Goal: Task Accomplishment & Management: Manage account settings

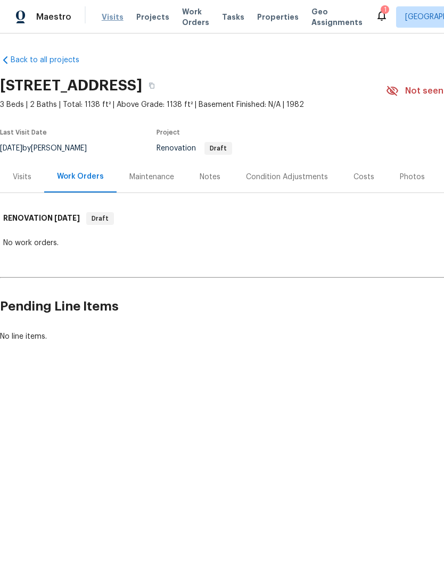
click at [113, 15] on span "Visits" at bounding box center [113, 17] width 22 height 11
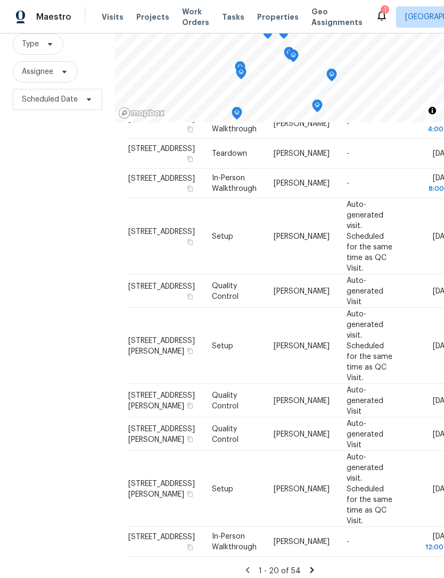
click at [88, 187] on div "Filters Reset ​ Type Assignee Scheduled Date" at bounding box center [57, 274] width 115 height 622
click at [57, 49] on span "Type" at bounding box center [38, 44] width 51 height 21
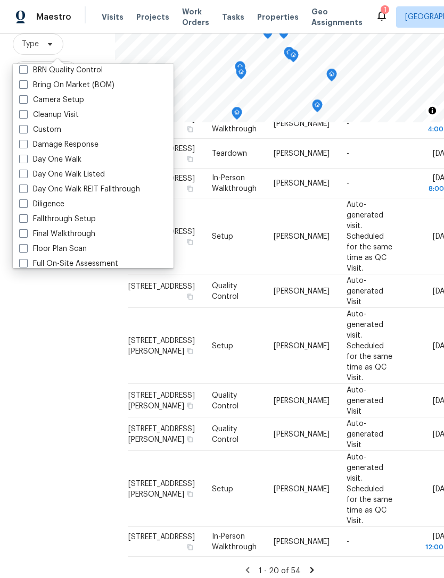
scroll to position [106, 0]
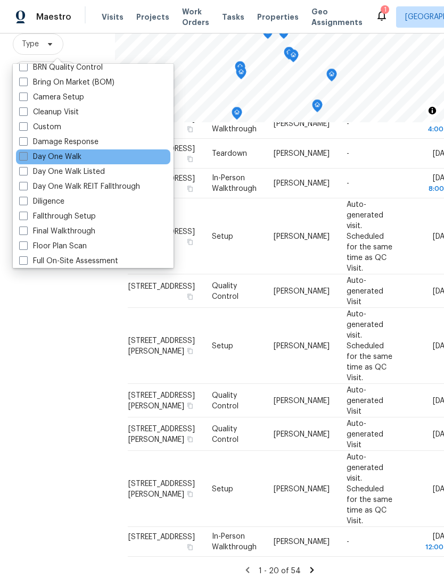
click at [71, 159] on label "Day One Walk" at bounding box center [50, 157] width 62 height 11
click at [26, 159] on input "Day One Walk" at bounding box center [22, 155] width 7 height 7
checkbox input "true"
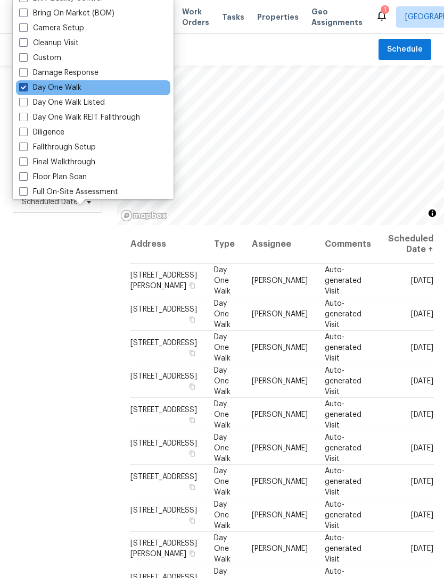
scroll to position [74, 0]
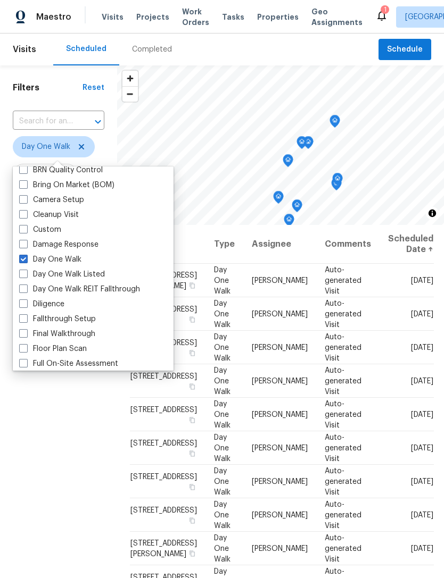
click at [81, 458] on div "Filters Reset ​ Day One Walk Assignee Scheduled Date" at bounding box center [58, 376] width 117 height 622
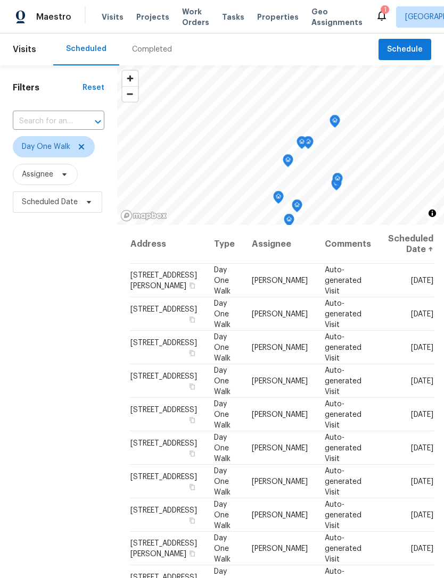
scroll to position [16, 0]
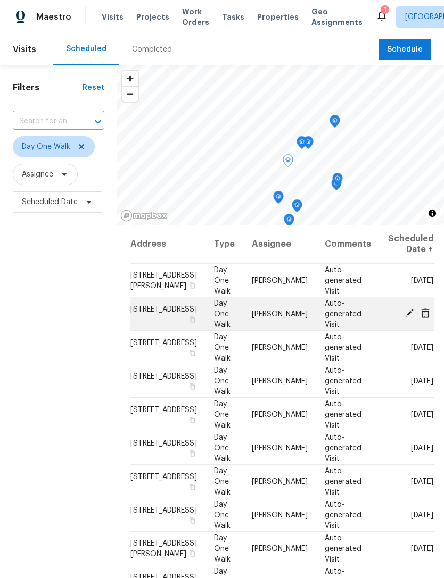
click at [405, 313] on icon at bounding box center [409, 313] width 9 height 9
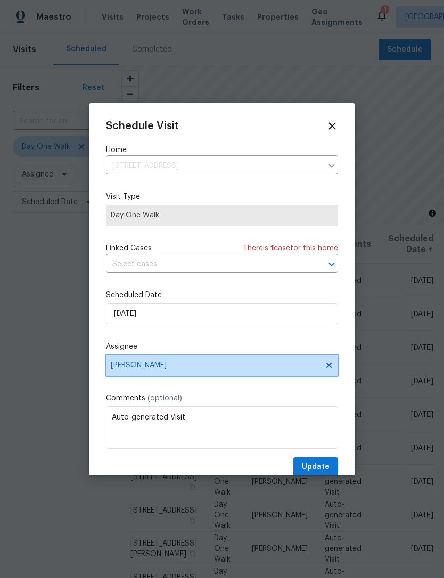
click at [333, 368] on icon at bounding box center [329, 365] width 9 height 9
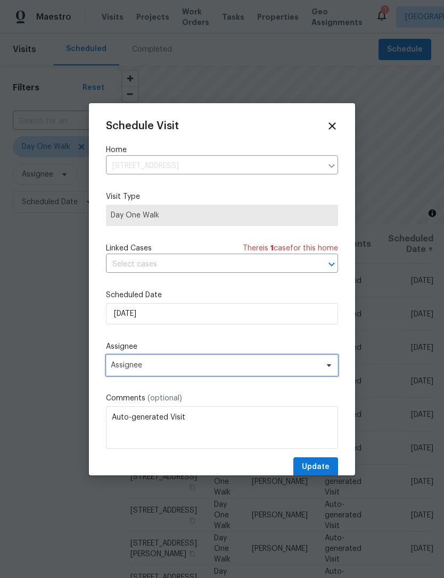
click at [230, 366] on span "Assignee" at bounding box center [215, 365] width 209 height 9
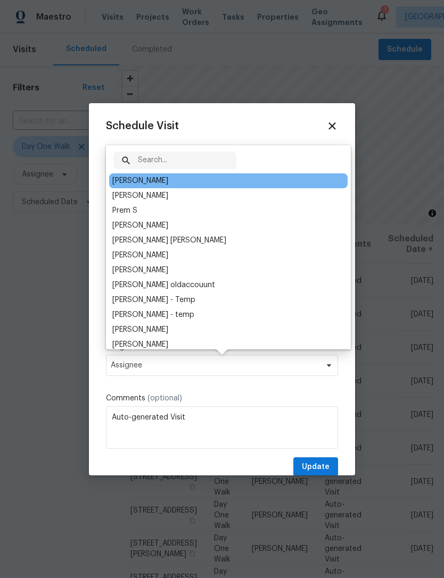
click at [152, 179] on div "[PERSON_NAME]" at bounding box center [140, 181] width 56 height 11
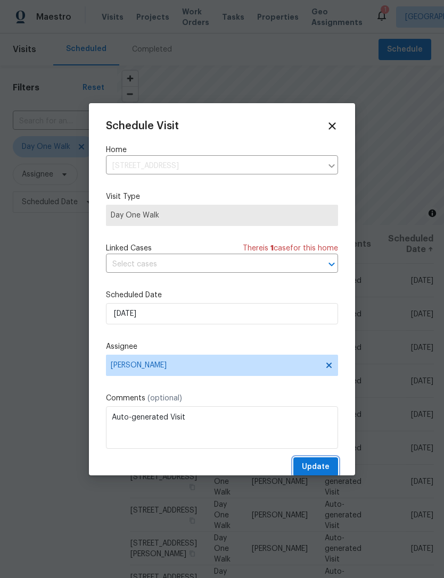
click at [321, 468] on span "Update" at bounding box center [316, 467] width 28 height 13
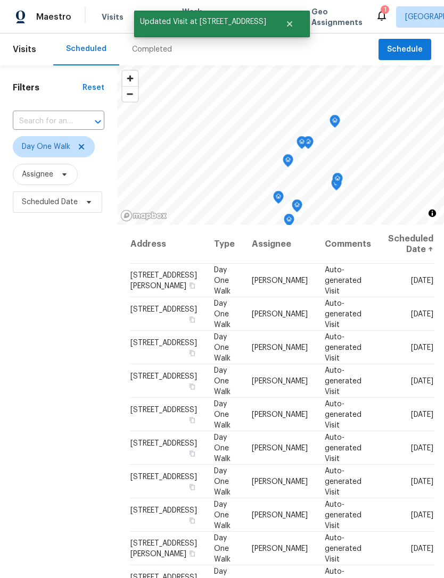
click at [64, 419] on div "Filters Reset ​ Day One Walk Assignee Scheduled Date" at bounding box center [58, 376] width 117 height 622
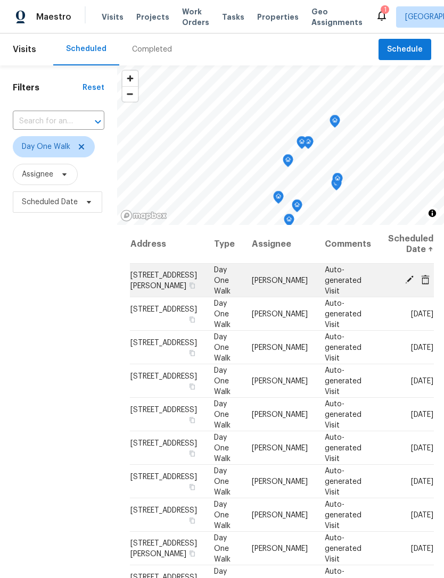
click at [151, 281] on span "[STREET_ADDRESS][PERSON_NAME]" at bounding box center [163, 280] width 67 height 18
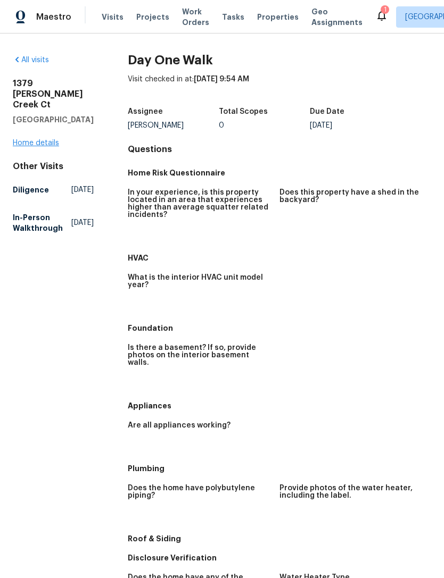
click at [41, 145] on link "Home details" at bounding box center [36, 142] width 46 height 7
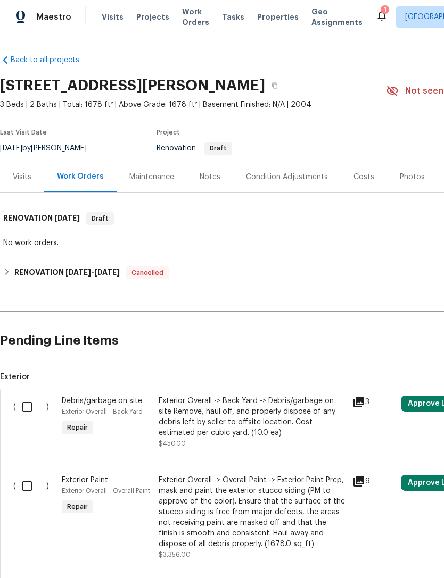
click at [211, 174] on div "Notes" at bounding box center [210, 177] width 21 height 11
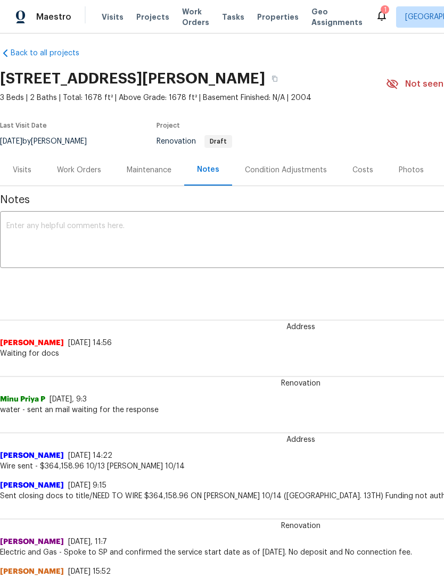
scroll to position [7, 0]
click at [388, 243] on textarea at bounding box center [300, 240] width 588 height 37
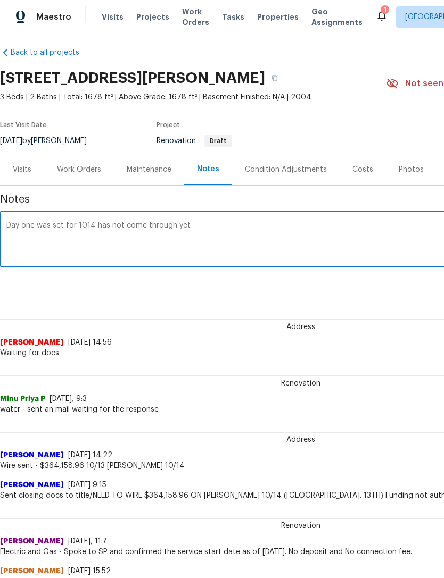
type textarea "Day one was set for 1014 has not come through yet"
click at [386, 286] on div "Renovation (current) 04f9c529-3f80-4c38-91db-687f60c7bb12 ​ Add" at bounding box center [300, 284] width 601 height 20
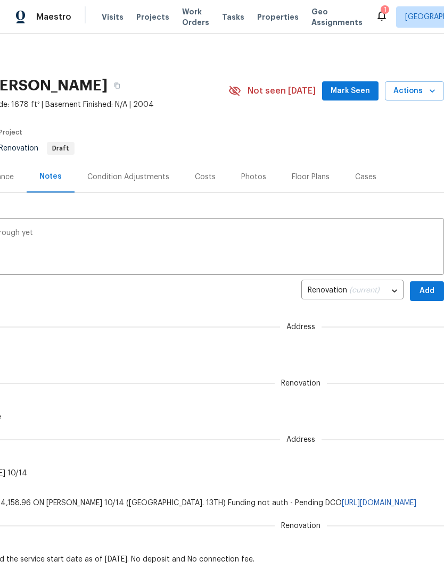
scroll to position [0, 157]
click at [425, 290] on span "Add" at bounding box center [426, 291] width 17 height 13
